Goal: Check status: Check status

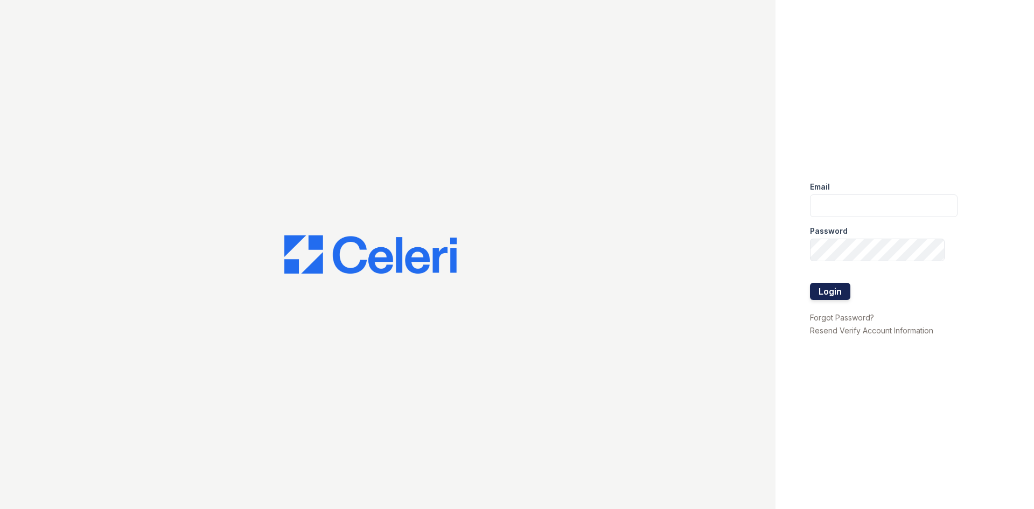
type input "[EMAIL_ADDRESS][DOMAIN_NAME]"
click at [837, 294] on button "Login" at bounding box center [830, 291] width 40 height 17
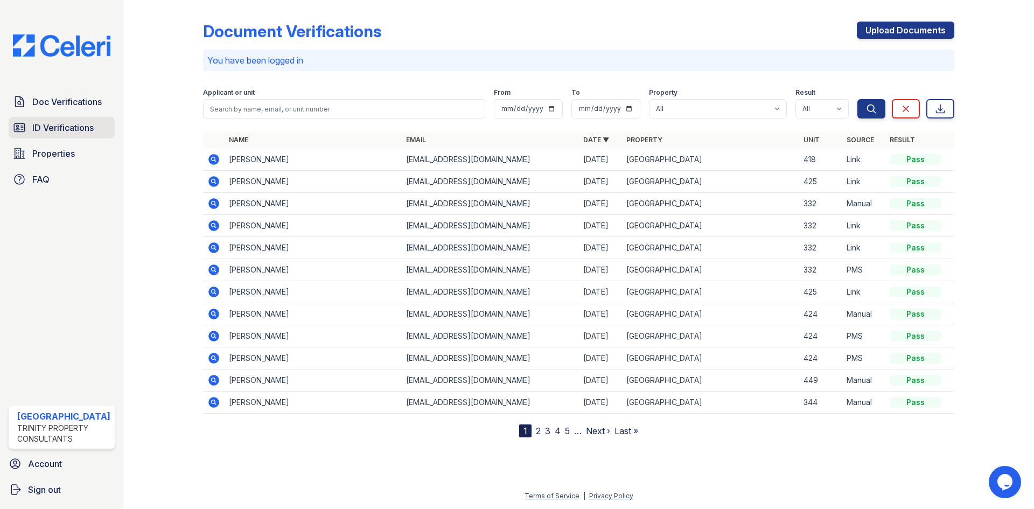
click at [88, 127] on span "ID Verifications" at bounding box center [62, 127] width 61 height 13
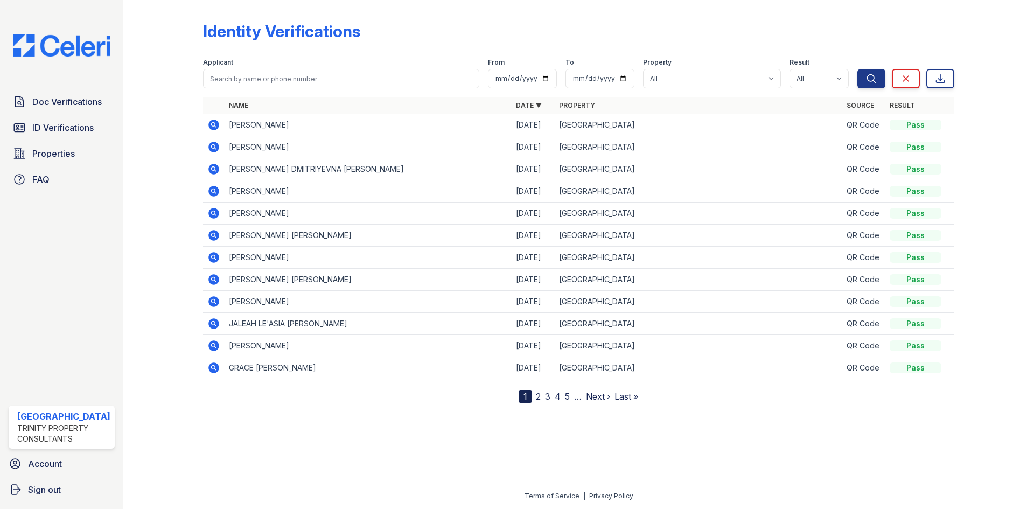
click at [215, 149] on icon at bounding box center [213, 147] width 13 height 13
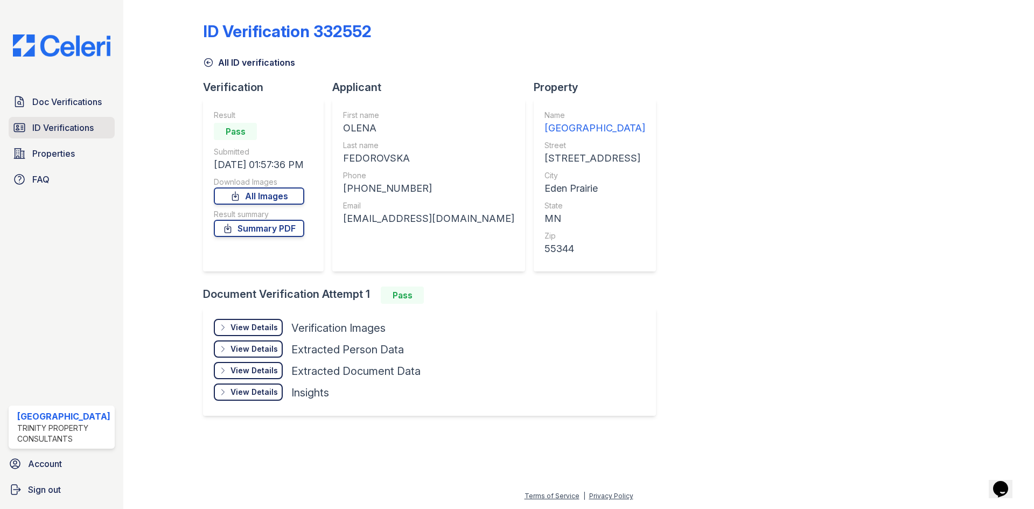
click at [92, 118] on link "ID Verifications" at bounding box center [62, 128] width 106 height 22
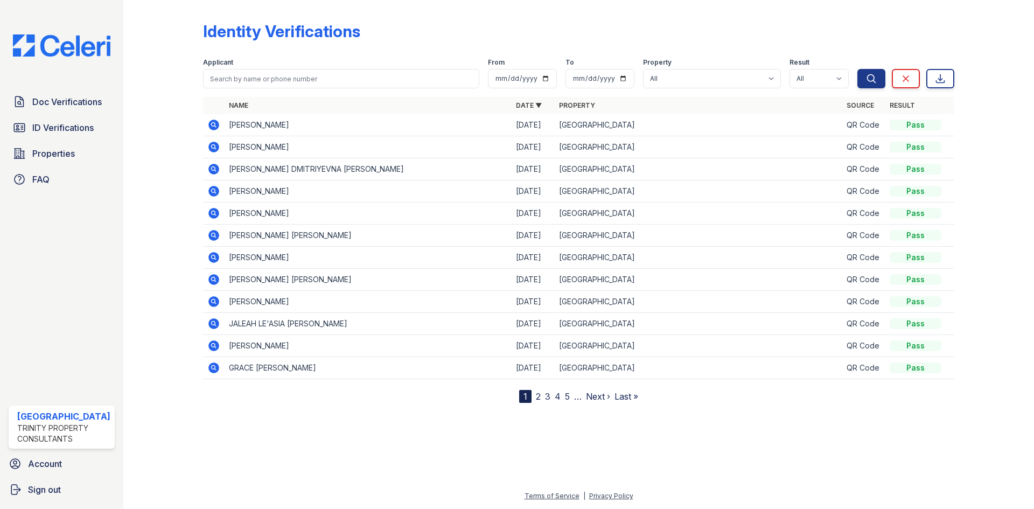
click at [207, 169] on icon at bounding box center [213, 169] width 13 height 13
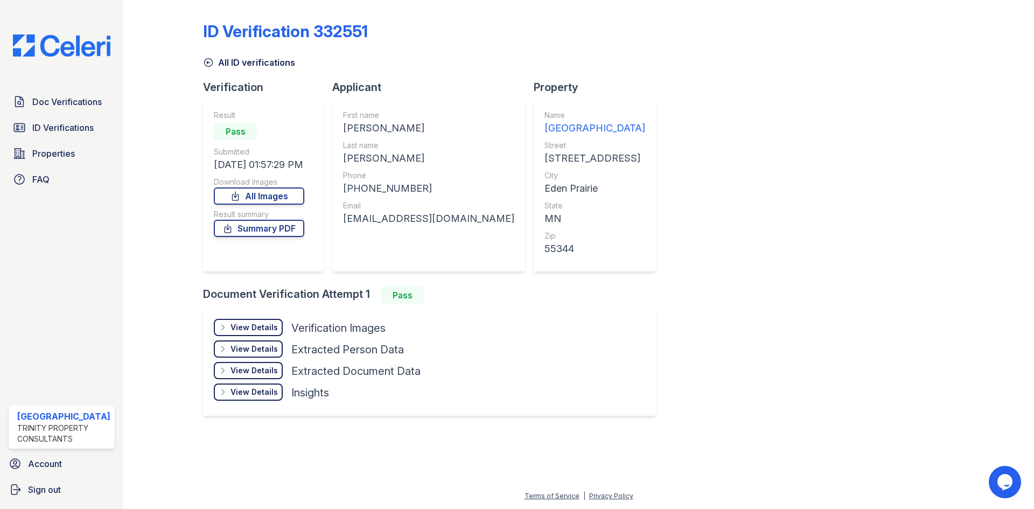
drag, startPoint x: 342, startPoint y: 129, endPoint x: 447, endPoint y: 129, distance: 104.5
click at [447, 129] on div "ANNA DMITRIYEVNA" at bounding box center [428, 128] width 171 height 15
copy div "ANNA DMITRIYEVNA"
drag, startPoint x: 377, startPoint y: 162, endPoint x: 337, endPoint y: 162, distance: 40.4
click at [337, 162] on div "First name ANNA DMITRIYEVNA Last name ZELDIN Phone +16124142774 Email rentalpar…" at bounding box center [428, 185] width 193 height 172
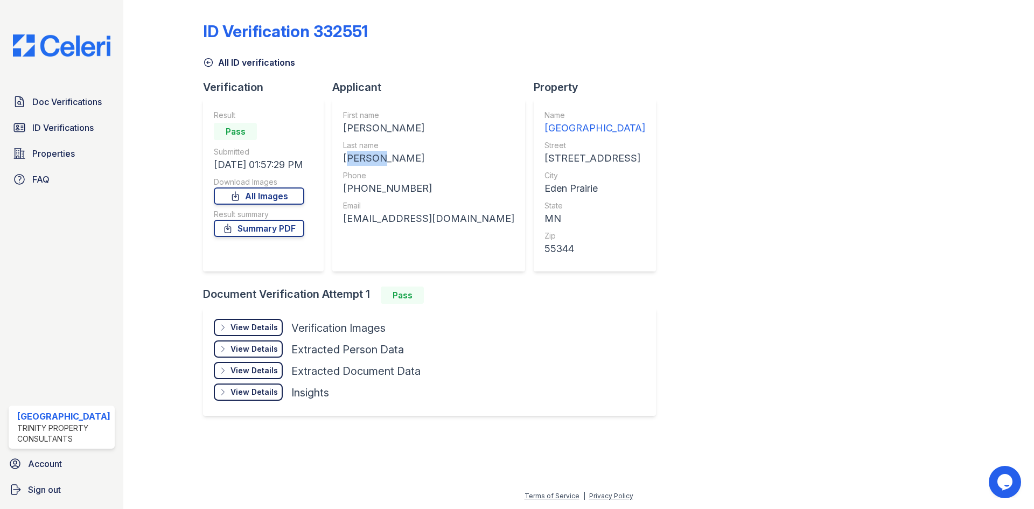
copy div "ZELDIN"
click at [80, 129] on span "ID Verifications" at bounding box center [62, 127] width 61 height 13
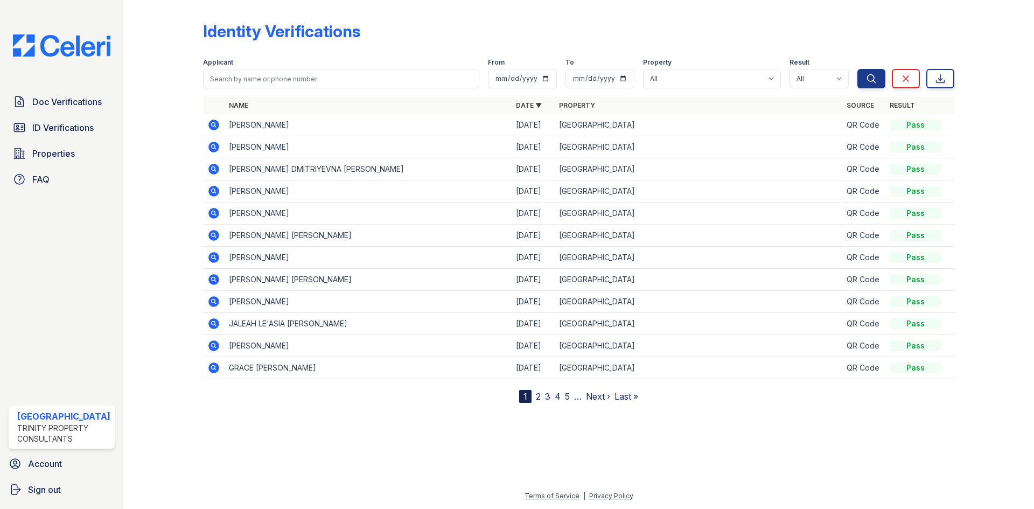
drag, startPoint x: 226, startPoint y: 146, endPoint x: 320, endPoint y: 149, distance: 94.3
click at [320, 149] on td "OLENA FEDOROVSKA" at bounding box center [368, 147] width 287 height 22
copy td "OLENA FEDOROVSKA"
click at [211, 146] on icon at bounding box center [213, 147] width 13 height 13
